Goal: Transaction & Acquisition: Purchase product/service

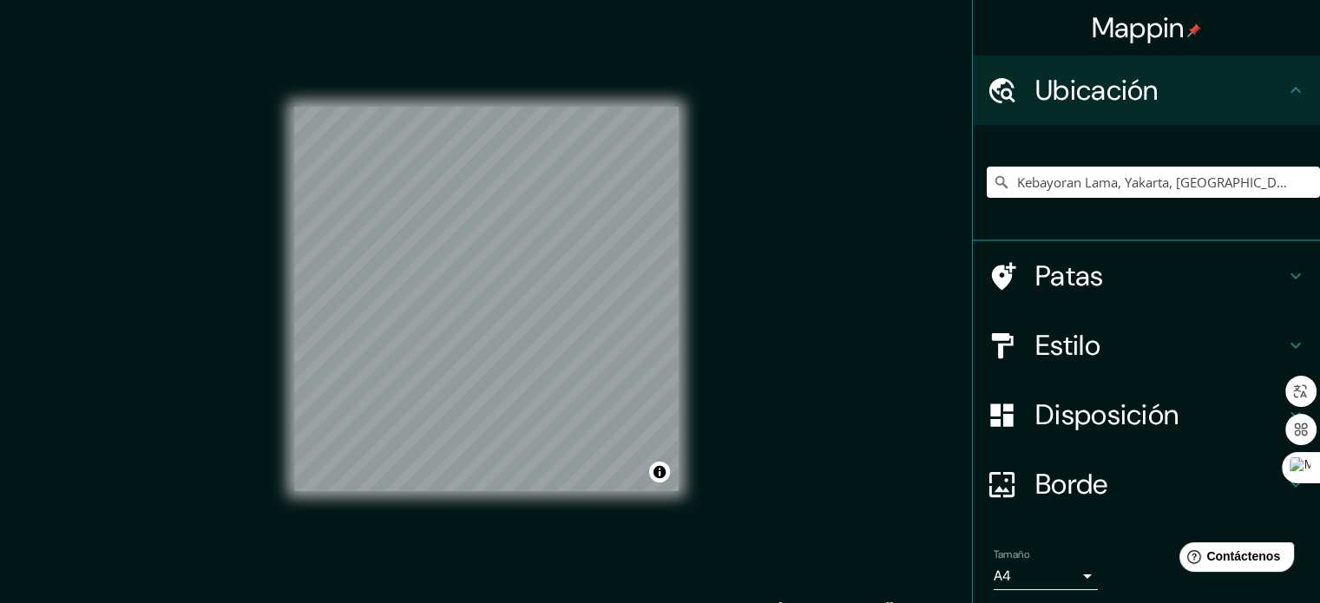
scroll to position [21, 0]
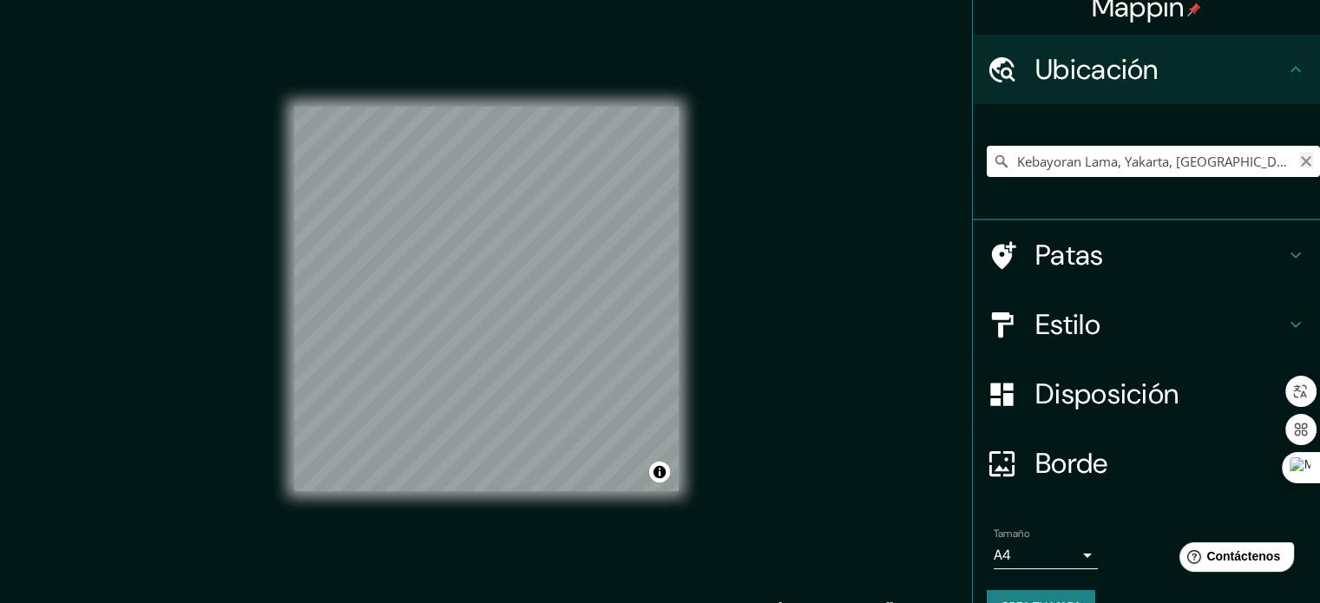
click at [1299, 157] on icon "Claro" at bounding box center [1306, 161] width 14 height 14
paste input "[GEOGRAPHIC_DATA], [GEOGRAPHIC_DATA], [GEOGRAPHIC_DATA], [GEOGRAPHIC_DATA]"
type input "Yakarta Meridional, Yakarta, [GEOGRAPHIC_DATA]"
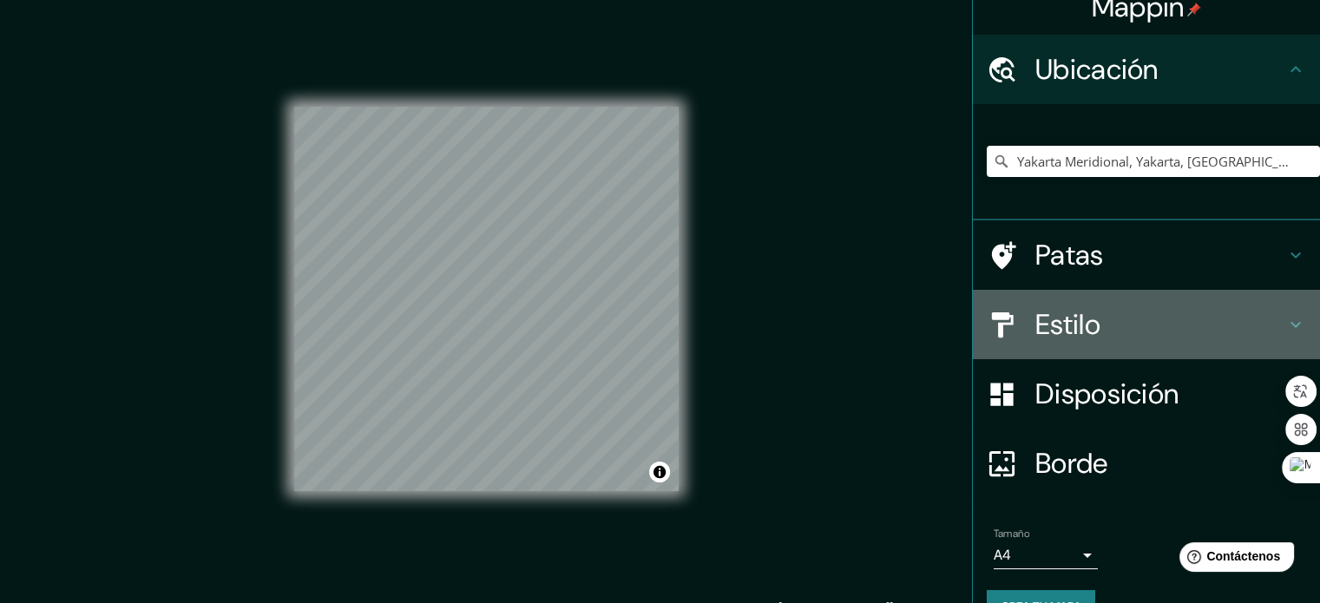
click at [1292, 319] on icon at bounding box center [1295, 324] width 21 height 21
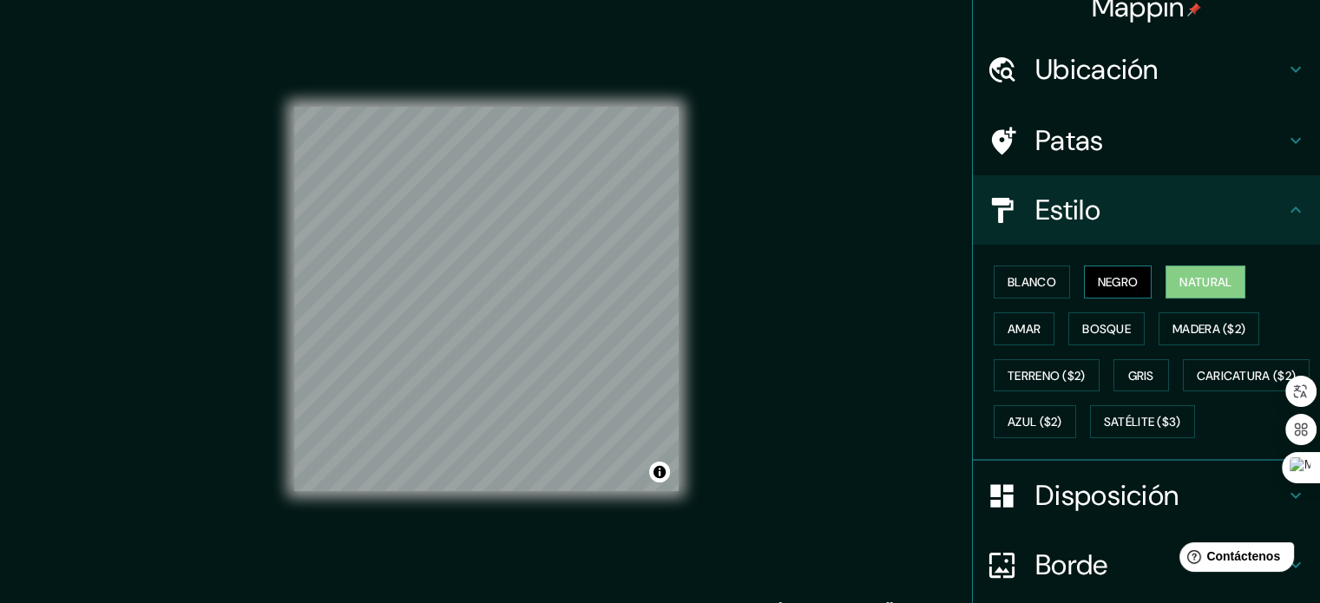
click at [1112, 294] on button "Negro" at bounding box center [1118, 282] width 69 height 33
click at [1022, 276] on font "Blanco" at bounding box center [1032, 282] width 49 height 16
click at [1098, 282] on font "Negro" at bounding box center [1118, 282] width 41 height 16
click at [1042, 288] on font "Blanco" at bounding box center [1032, 282] width 49 height 16
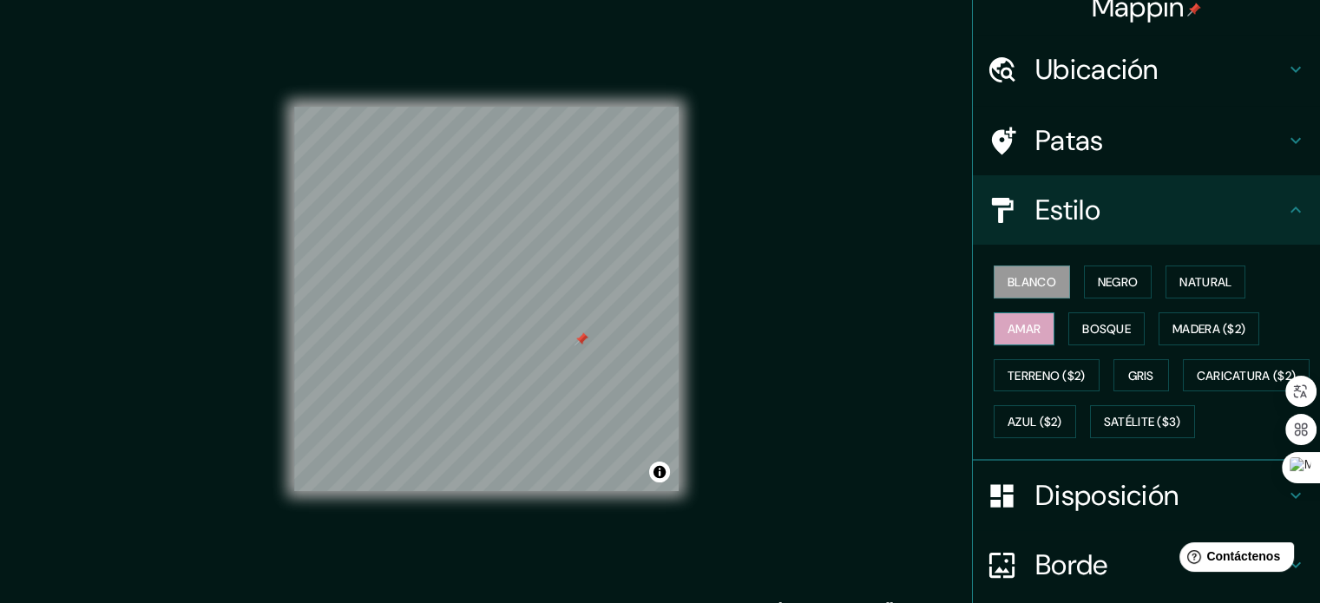
click at [1017, 325] on font "Amar" at bounding box center [1024, 329] width 33 height 16
click at [1089, 322] on font "Bosque" at bounding box center [1106, 329] width 49 height 16
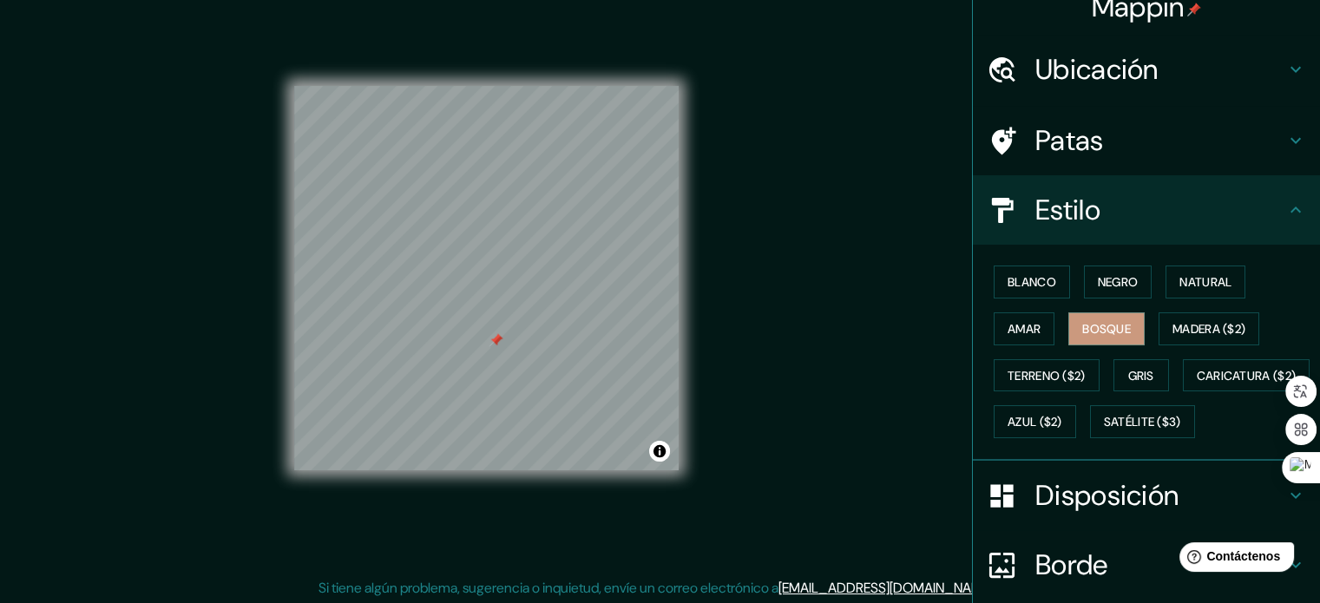
scroll to position [23, 0]
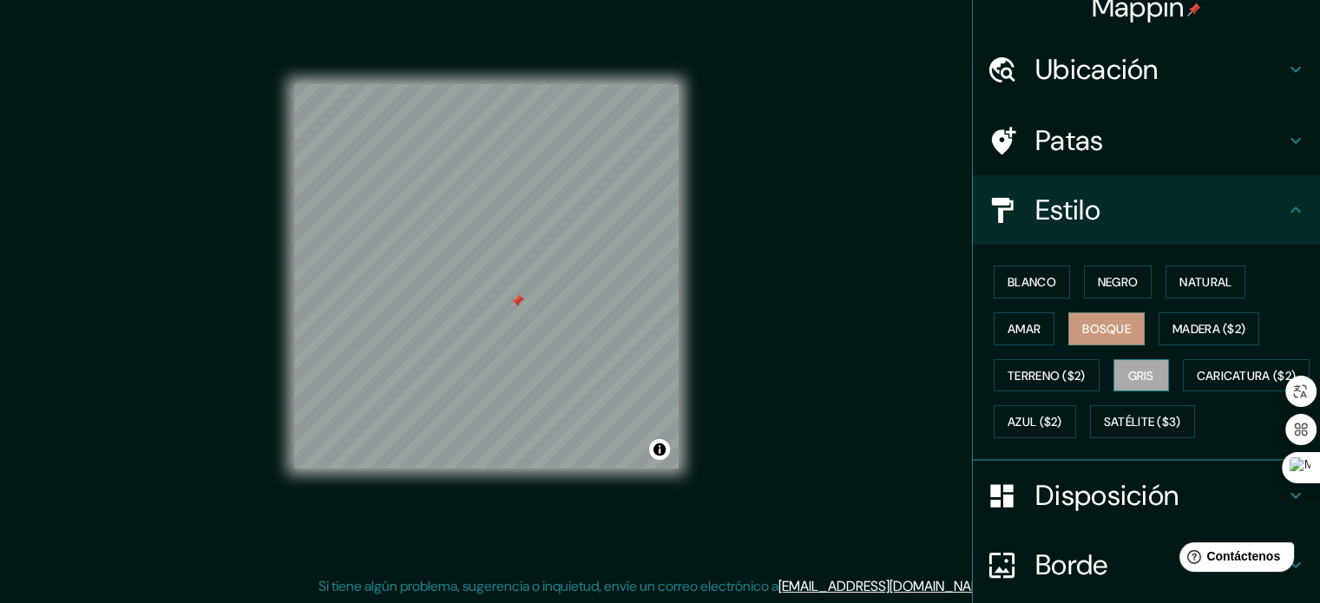
click at [1128, 379] on font "Gris" at bounding box center [1141, 376] width 26 height 16
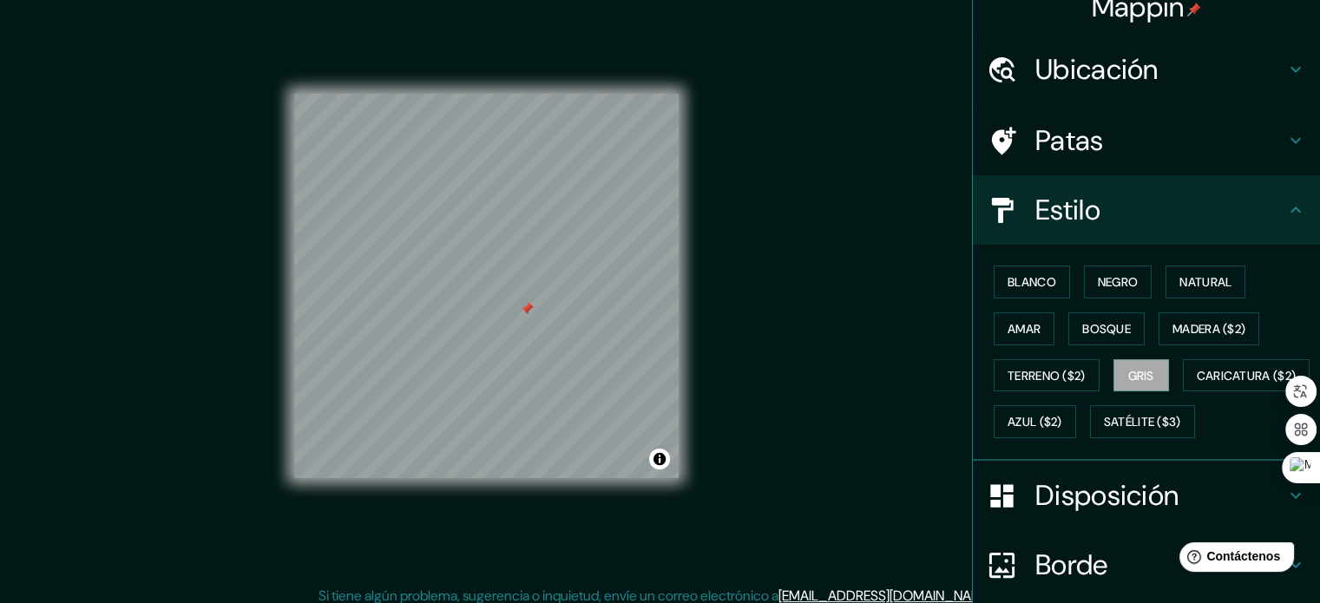
scroll to position [0, 0]
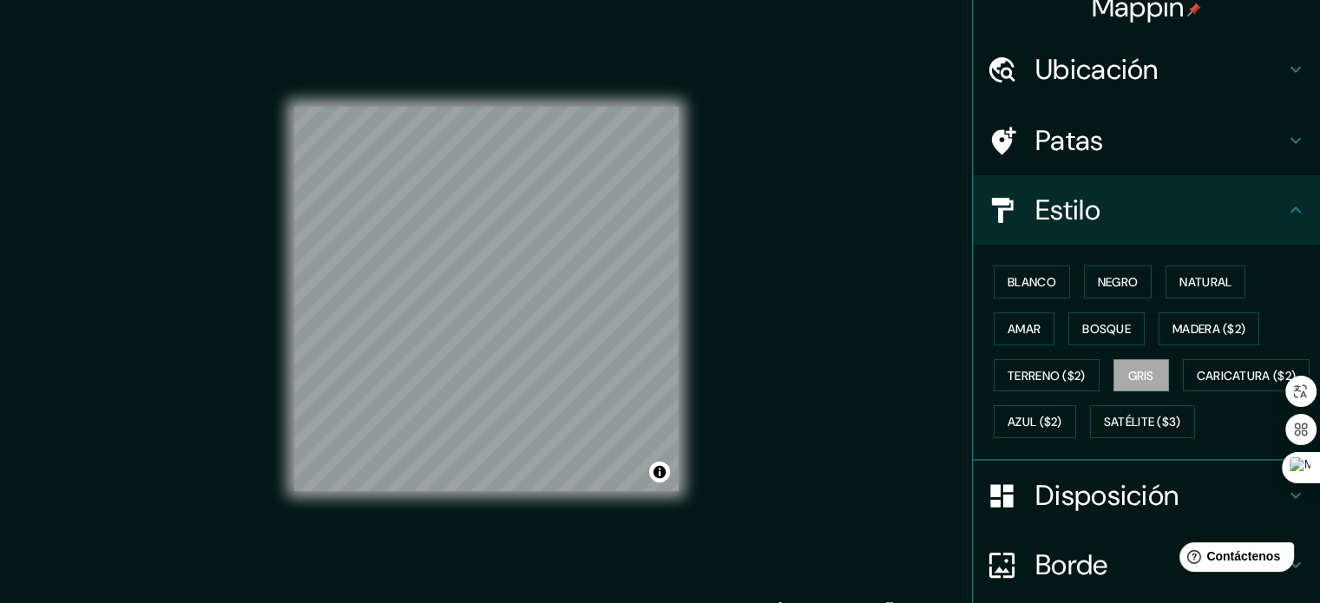
click at [1019, 145] on div at bounding box center [1011, 141] width 49 height 30
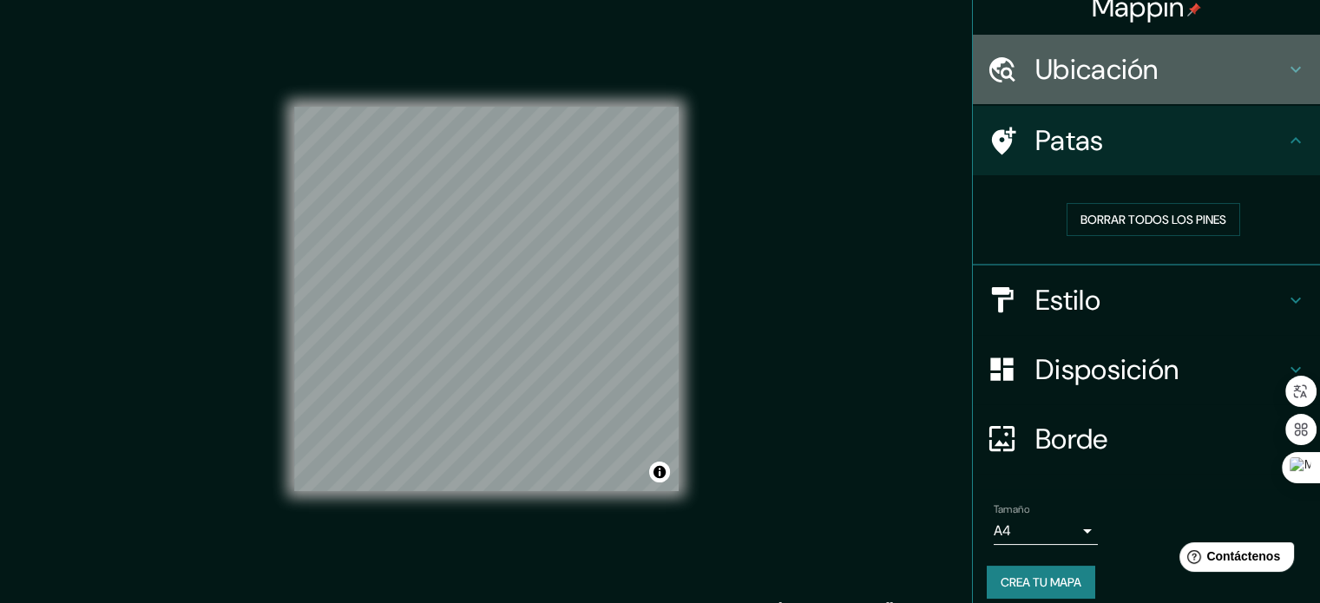
click at [1038, 102] on div "Ubicación" at bounding box center [1146, 69] width 347 height 69
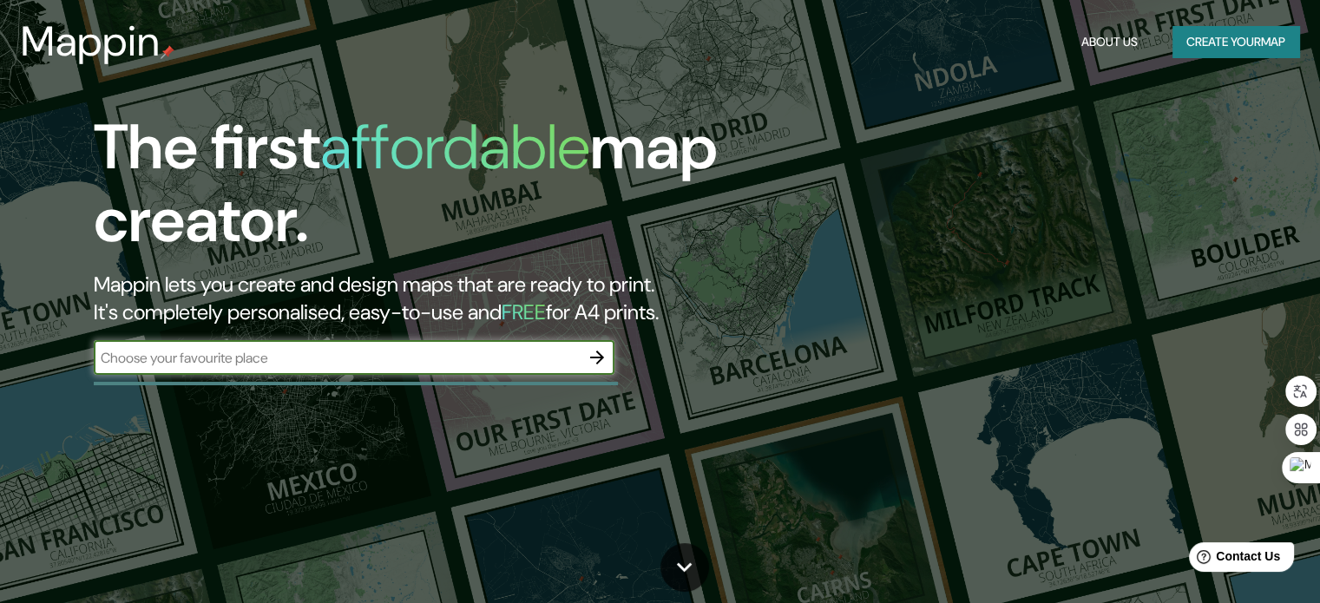
click at [413, 351] on input "text" at bounding box center [337, 358] width 486 height 20
paste input "[GEOGRAPHIC_DATA], [GEOGRAPHIC_DATA], [GEOGRAPHIC_DATA], [GEOGRAPHIC_DATA]"
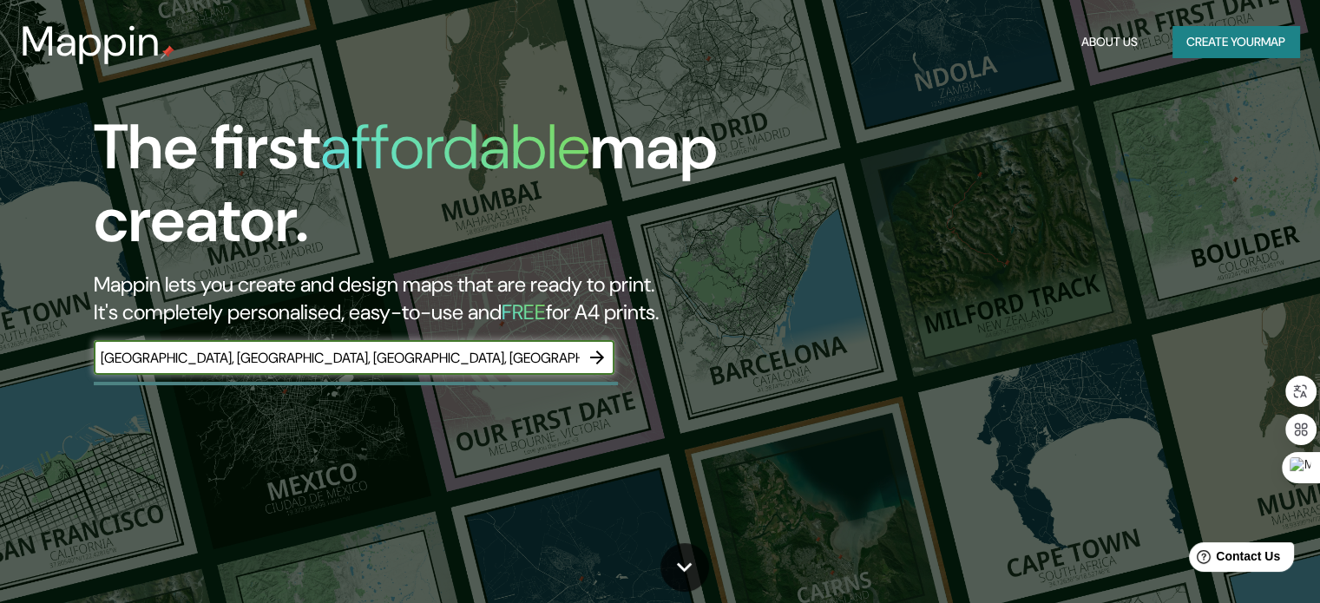
type input "[GEOGRAPHIC_DATA], [GEOGRAPHIC_DATA], [GEOGRAPHIC_DATA], [GEOGRAPHIC_DATA]"
click at [600, 357] on icon "button" at bounding box center [597, 358] width 14 height 14
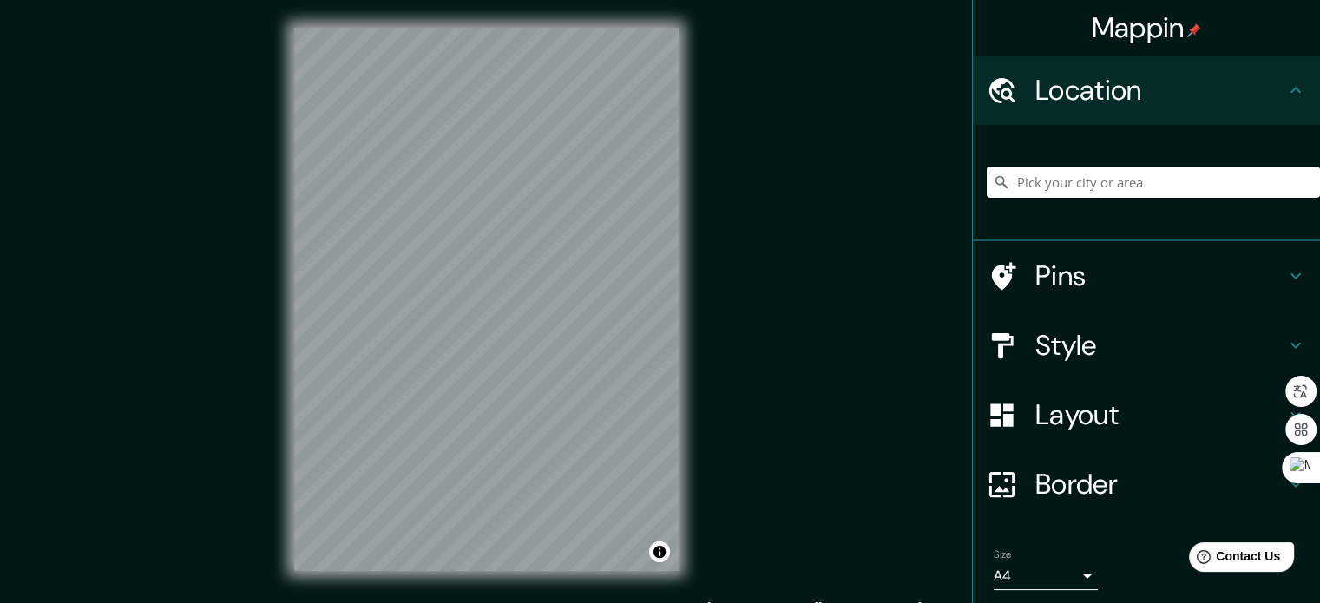
click at [1110, 178] on input "Pick your city or area" at bounding box center [1153, 182] width 333 height 31
paste input "[GEOGRAPHIC_DATA], [GEOGRAPHIC_DATA], [GEOGRAPHIC_DATA], [GEOGRAPHIC_DATA]"
type input "Yakarta Meridional, Yakarta, [GEOGRAPHIC_DATA]"
